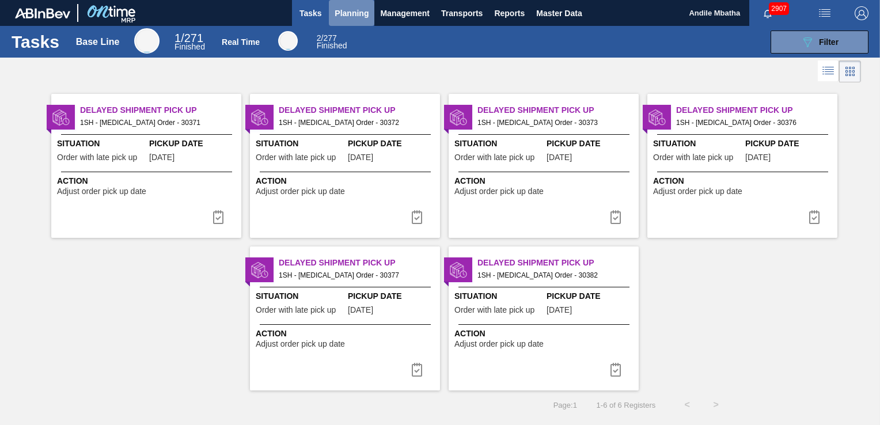
click at [351, 14] on span "Planning" at bounding box center [352, 13] width 34 height 14
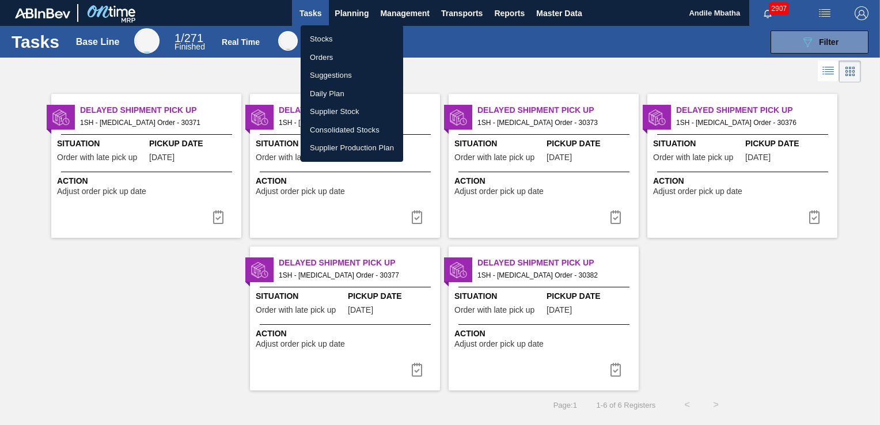
click at [335, 33] on li "Stocks" at bounding box center [352, 39] width 103 height 18
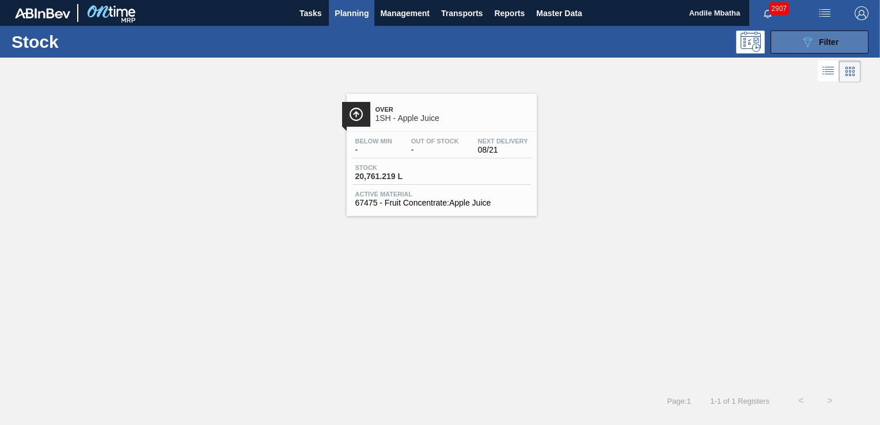
click at [817, 43] on div "089F7B8B-B2A5-4AFE-B5C0-19BA573D28AC Filter" at bounding box center [819, 42] width 38 height 14
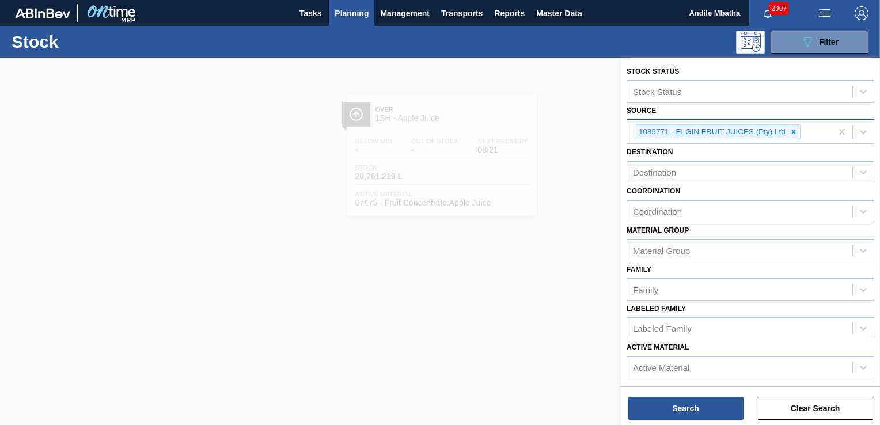
click at [795, 132] on icon at bounding box center [793, 132] width 8 height 8
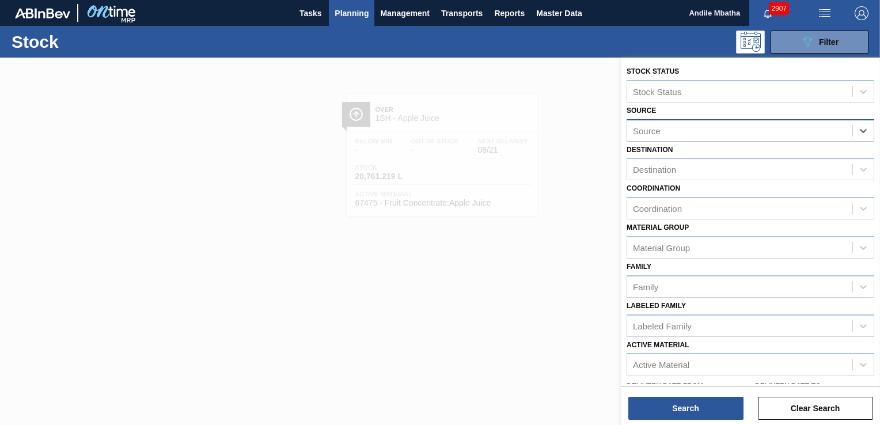
click at [677, 132] on div "Source" at bounding box center [739, 130] width 225 height 17
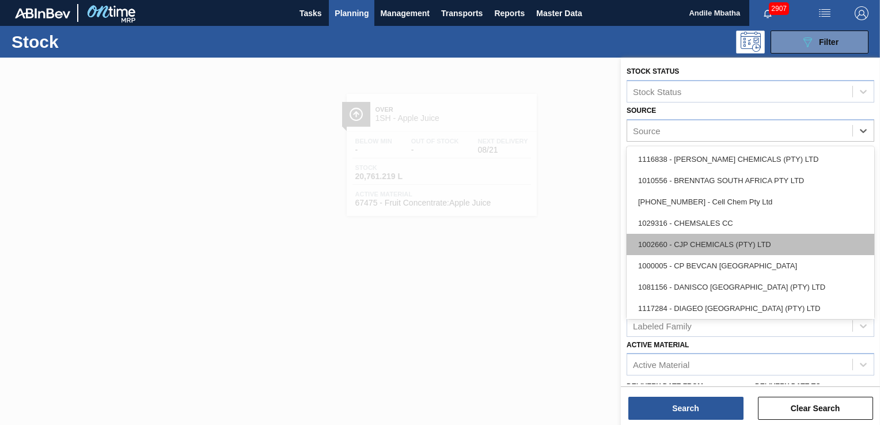
click at [709, 244] on div "1002660 - CJP CHEMICALS (PTY) LTD" at bounding box center [751, 244] width 248 height 21
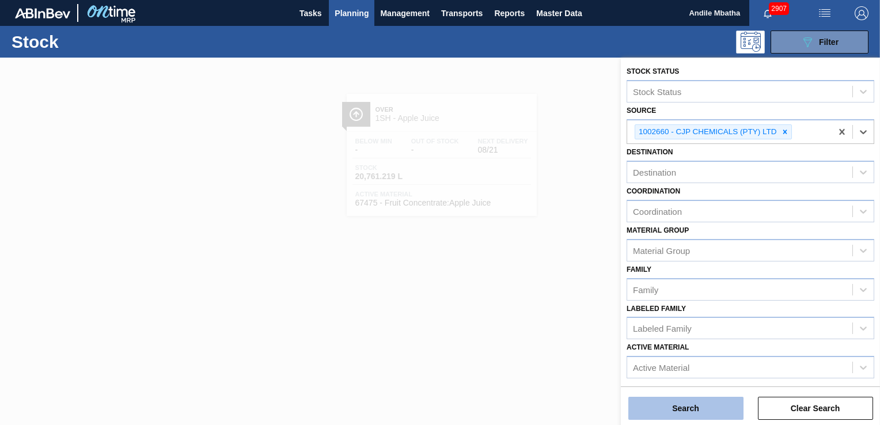
click at [686, 411] on button "Search" at bounding box center [685, 408] width 115 height 23
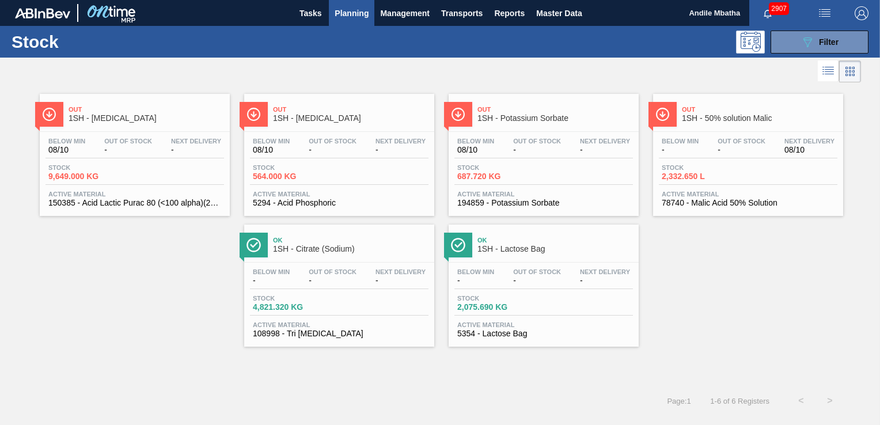
click at [739, 158] on div "Below Min - Out Of Stock - Next Delivery 08/10 Stock 2,332.650 L Active Materia…" at bounding box center [748, 171] width 190 height 78
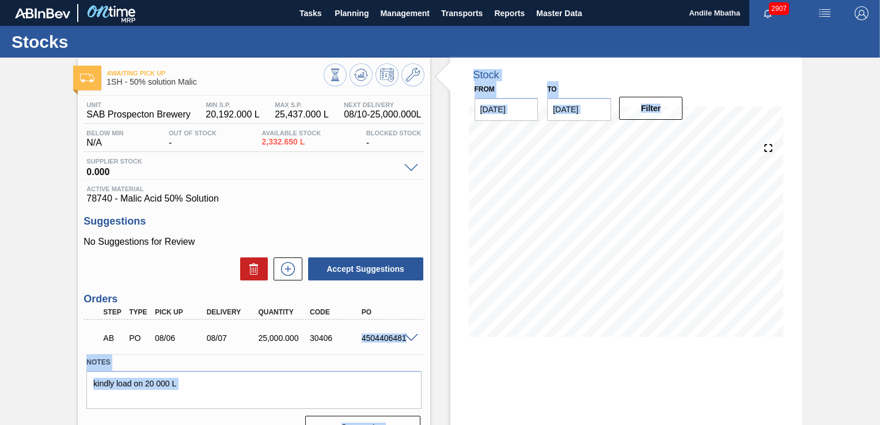
drag, startPoint x: 358, startPoint y: 337, endPoint x: 431, endPoint y: 344, distance: 73.5
click at [431, 344] on div "Awaiting Pick Up 1SH - 50% solution Malic Unit SAB Prospecton Brewery MIN S.P. …" at bounding box center [440, 277] width 880 height 438
drag, startPoint x: 431, startPoint y: 344, endPoint x: 486, endPoint y: 362, distance: 58.1
click at [498, 359] on div "Stock From [DATE] to [DATE] Filter" at bounding box center [626, 277] width 352 height 438
click at [362, 349] on div "AB PO 08/06 08/07 25,000.000 30406 4504406481" at bounding box center [253, 336] width 340 height 29
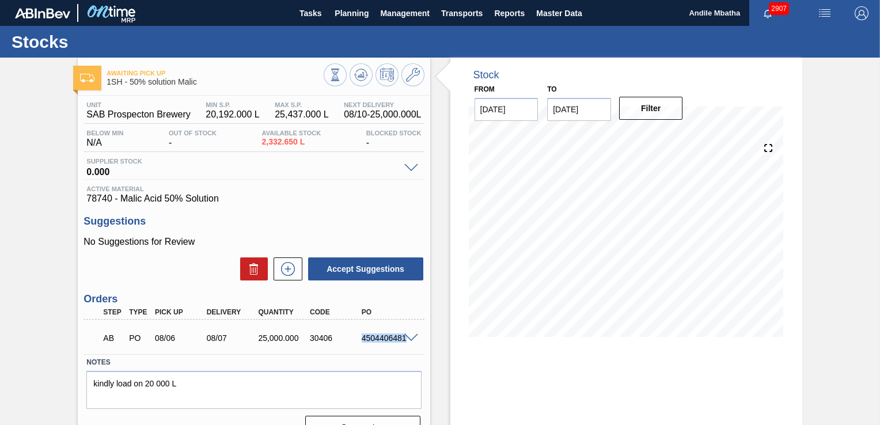
drag, startPoint x: 358, startPoint y: 341, endPoint x: 412, endPoint y: 348, distance: 54.6
click at [412, 348] on div "AB PO 08/06 08/07 25,000.000 30406 4504406481" at bounding box center [253, 336] width 340 height 29
copy div "4504406481"
